Goal: Task Accomplishment & Management: Use online tool/utility

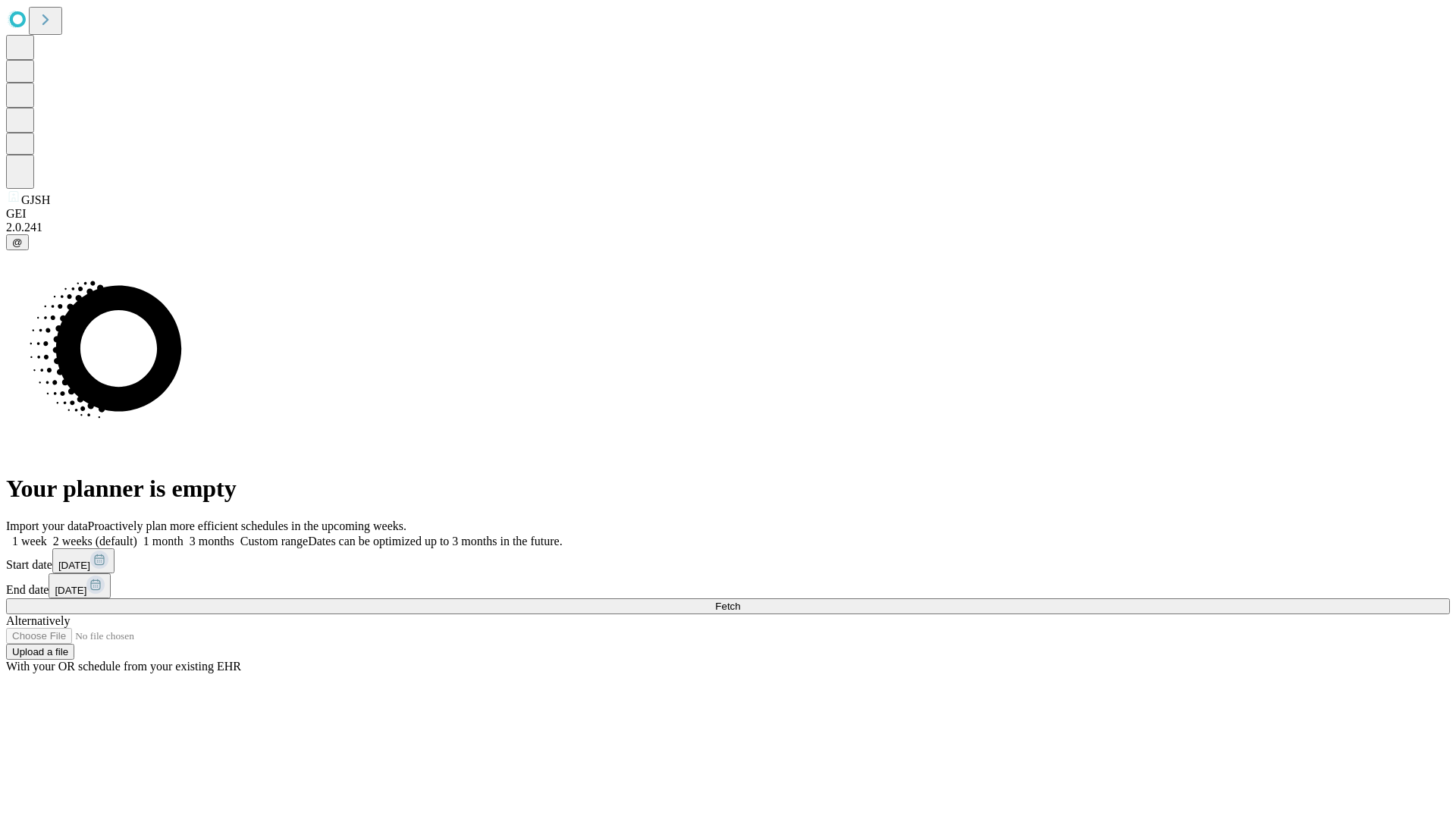
click at [740, 600] on span "Fetch" at bounding box center [727, 606] width 25 height 12
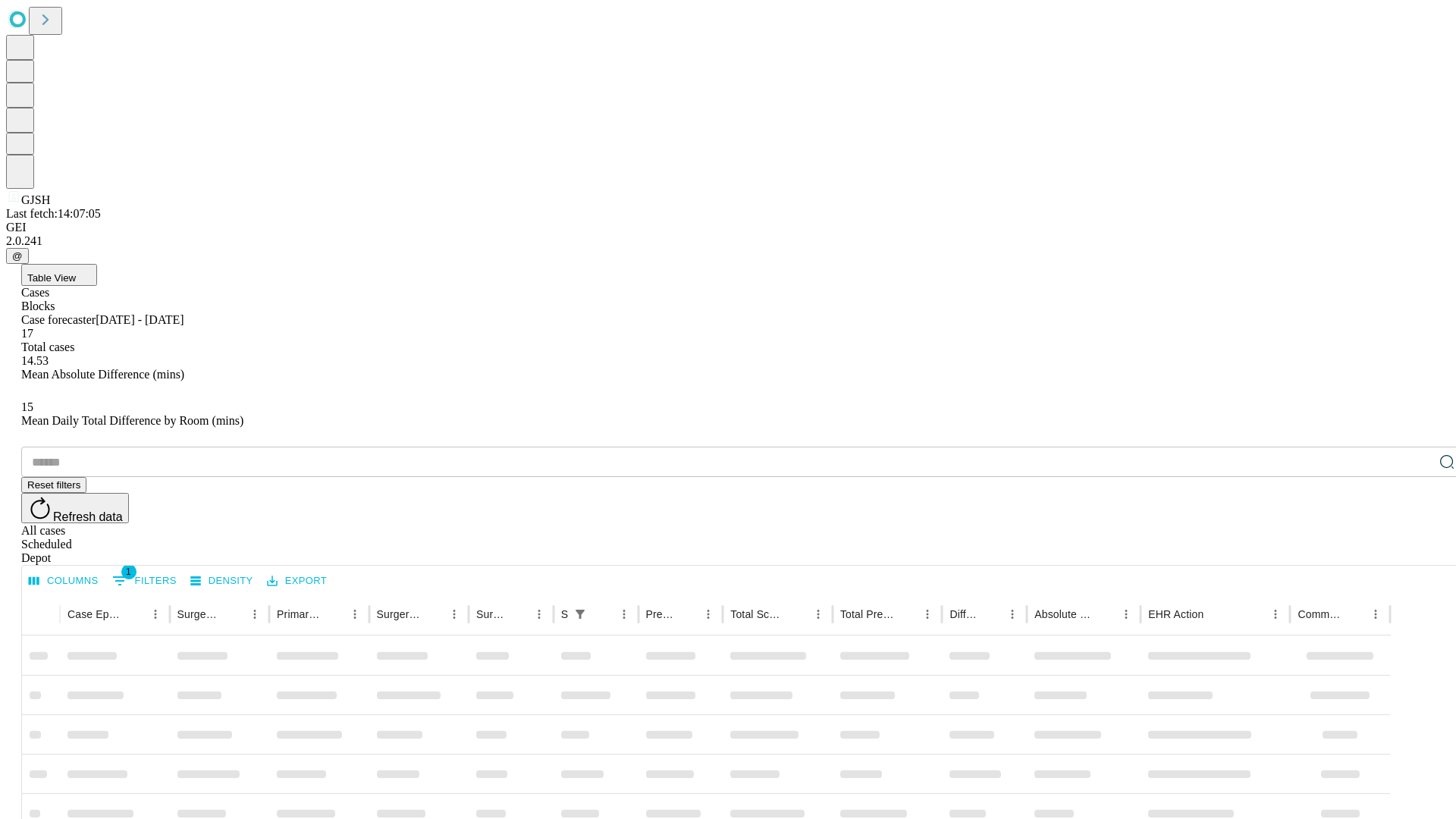
click at [1416, 551] on div "Depot" at bounding box center [743, 558] width 1443 height 14
